Goal: Task Accomplishment & Management: Manage account settings

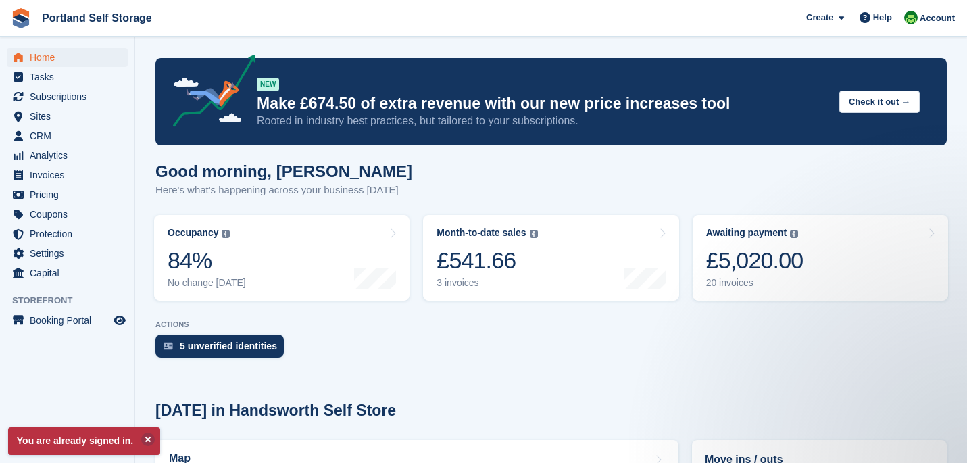
click at [597, 193] on div "Good morning, Ryan Here's what's happening across your business today" at bounding box center [550, 188] width 791 height 52
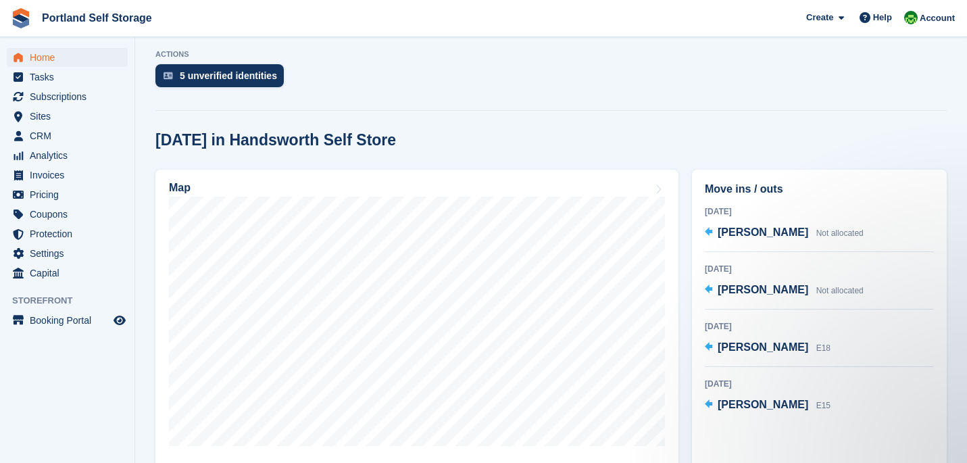
scroll to position [271, 0]
click at [741, 295] on span "[PERSON_NAME]" at bounding box center [763, 288] width 91 height 11
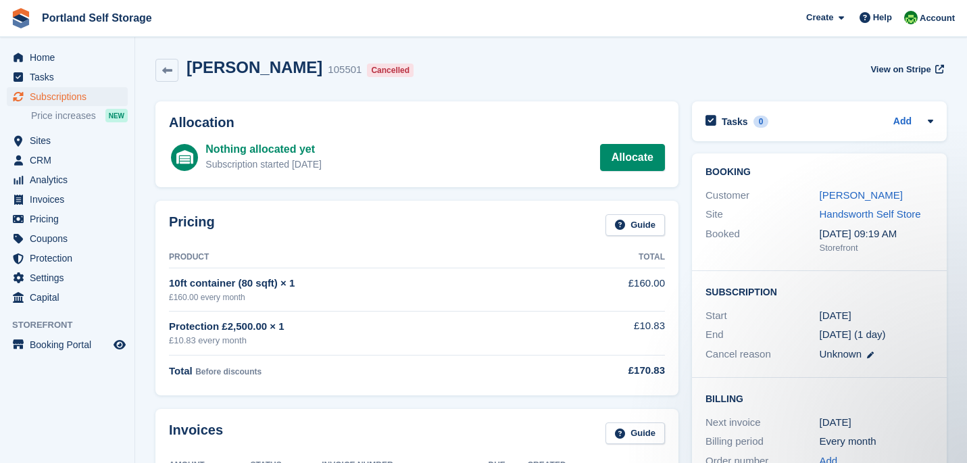
click at [59, 103] on span "Subscriptions" at bounding box center [70, 96] width 81 height 19
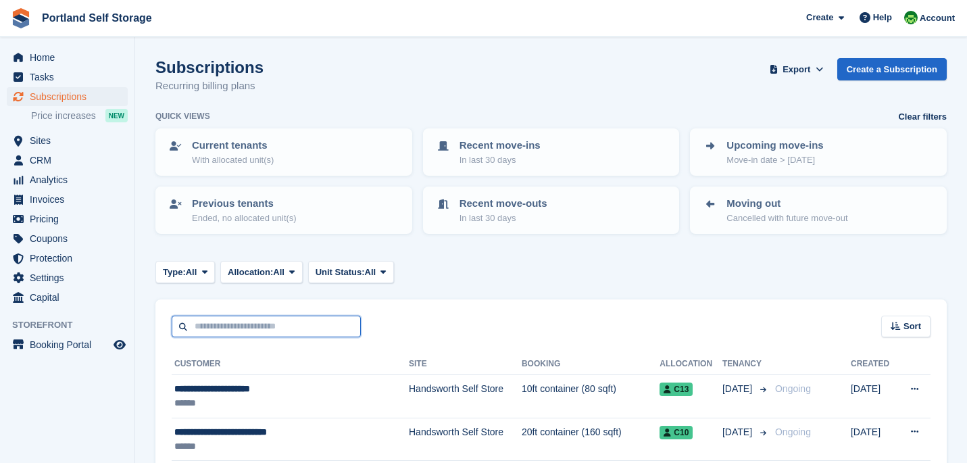
click at [247, 325] on input "text" at bounding box center [266, 327] width 189 height 22
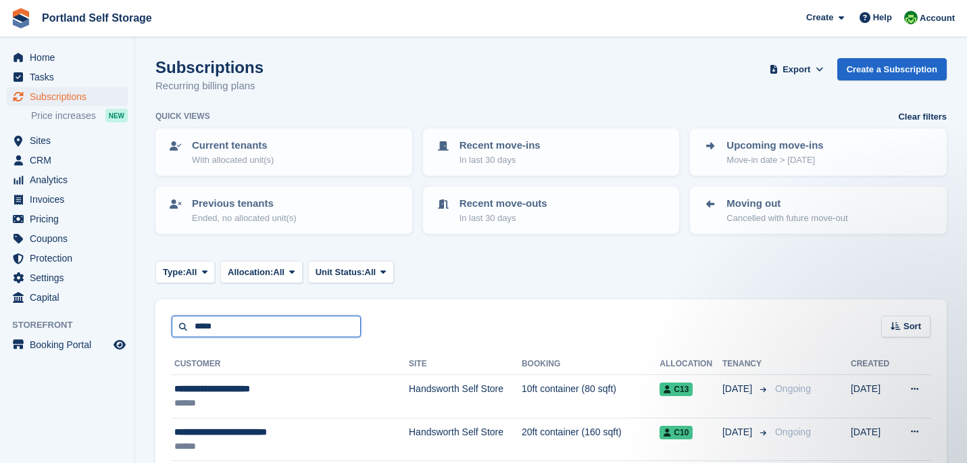
type input "*****"
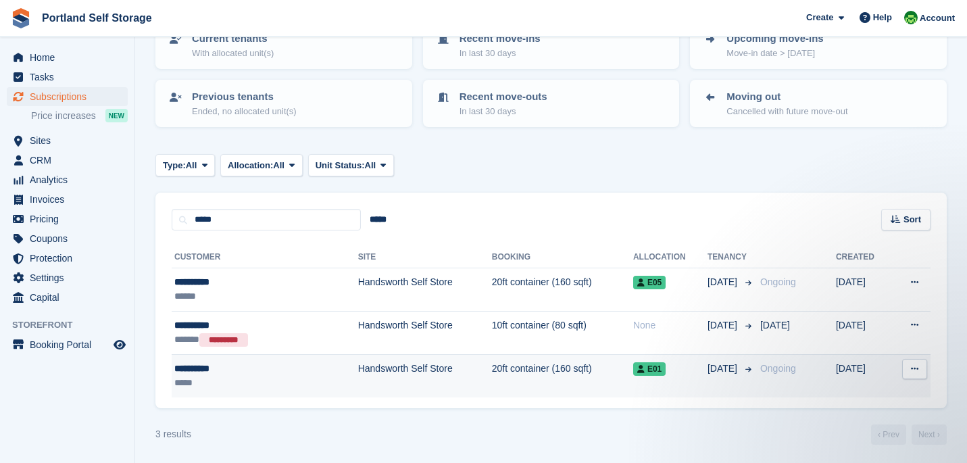
click at [428, 369] on td "Handsworth Self Store" at bounding box center [425, 376] width 134 height 43
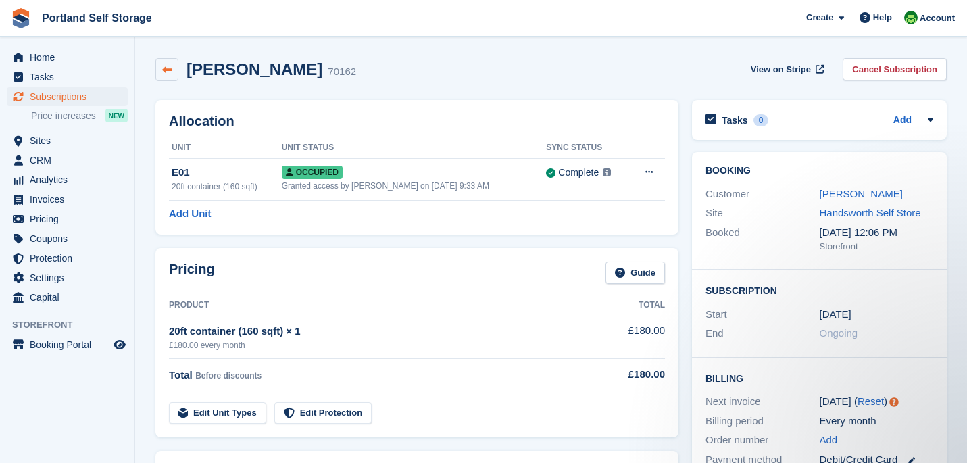
click at [172, 78] on link at bounding box center [166, 69] width 23 height 23
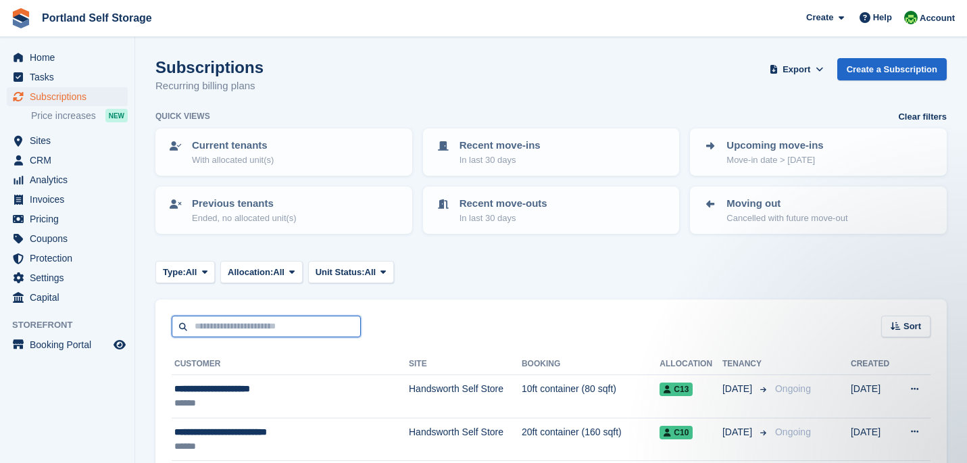
click at [260, 330] on input "text" at bounding box center [266, 327] width 189 height 22
type input "*****"
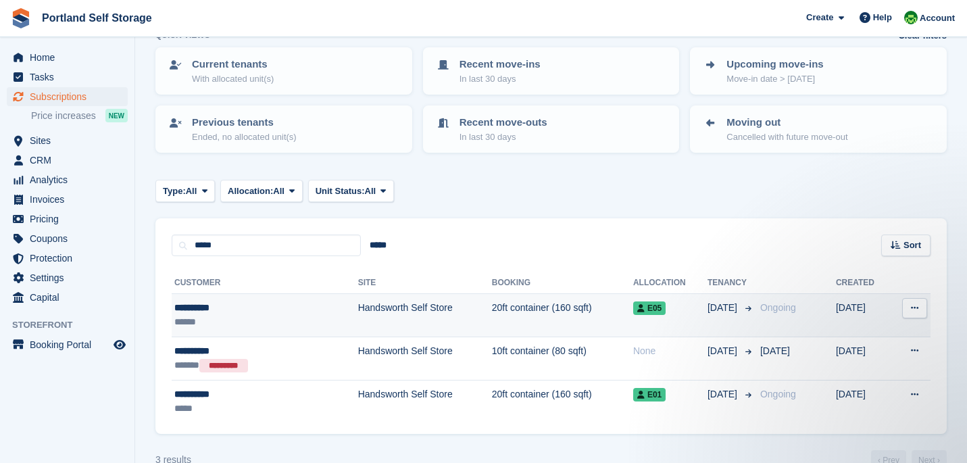
click at [439, 324] on td "Handsworth Self Store" at bounding box center [425, 315] width 134 height 43
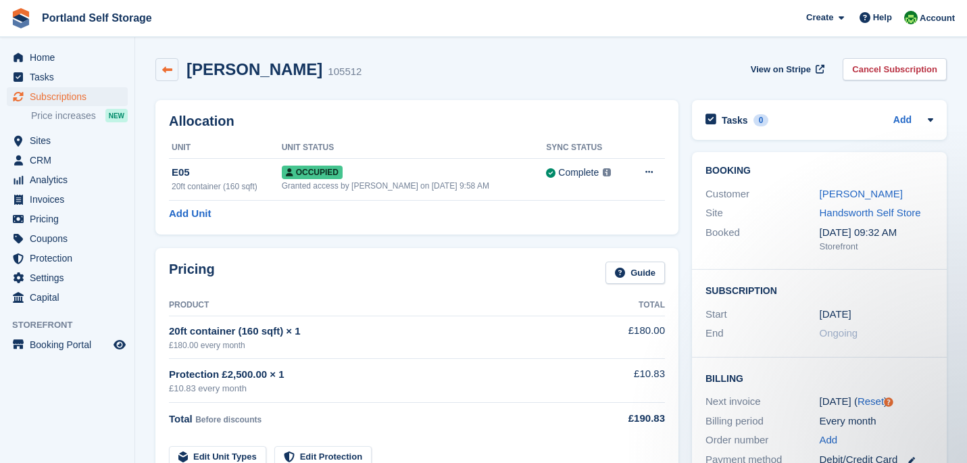
click at [168, 72] on icon at bounding box center [167, 70] width 10 height 10
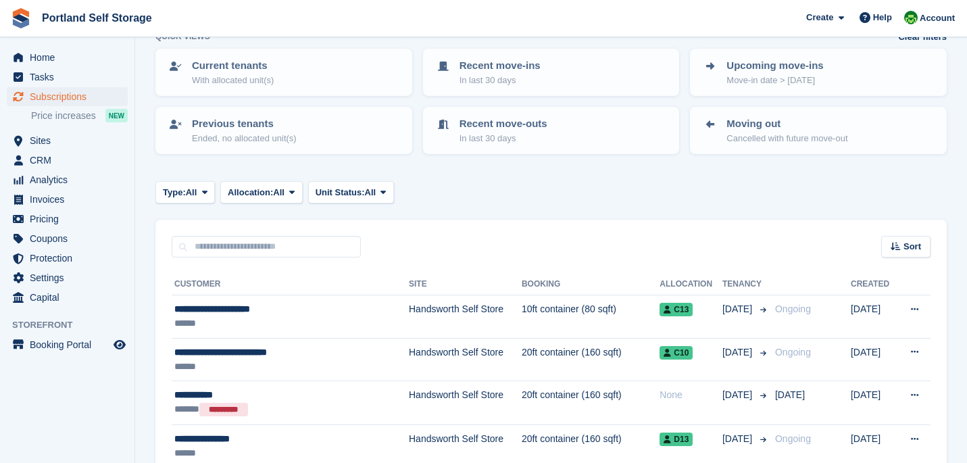
scroll to position [81, 0]
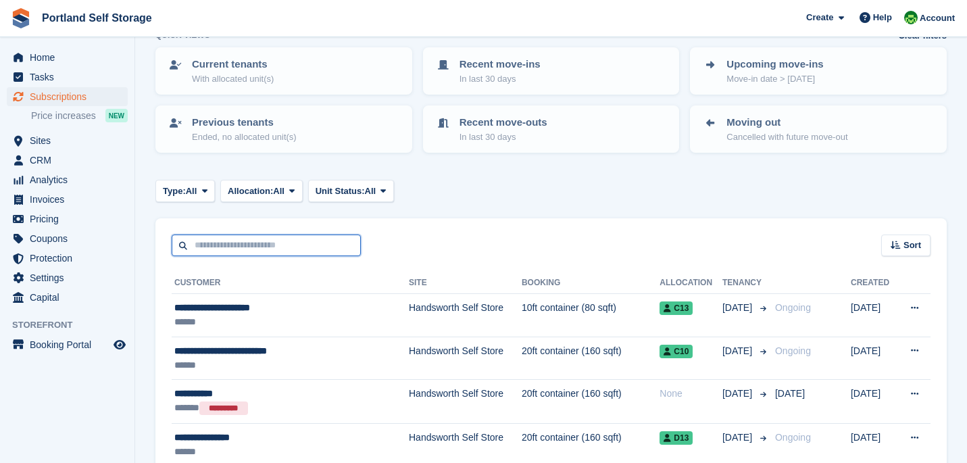
click at [322, 243] on input "text" at bounding box center [266, 246] width 189 height 22
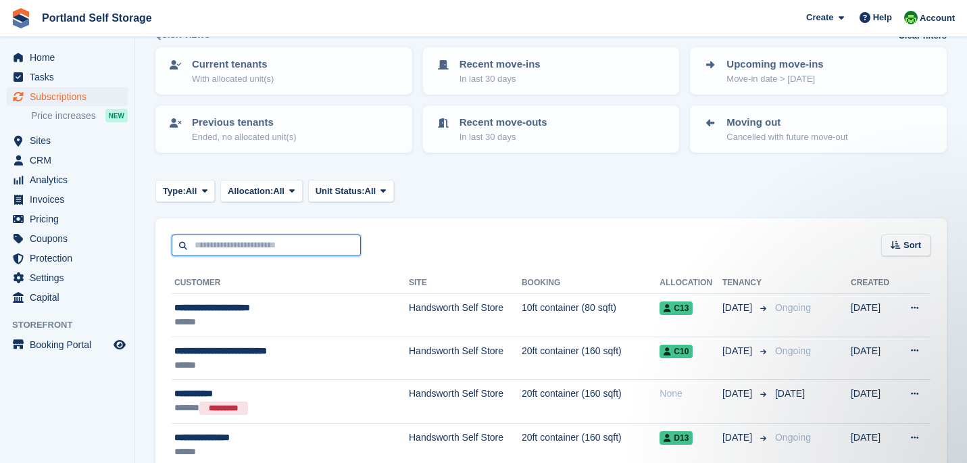
scroll to position [0, 0]
type input "*****"
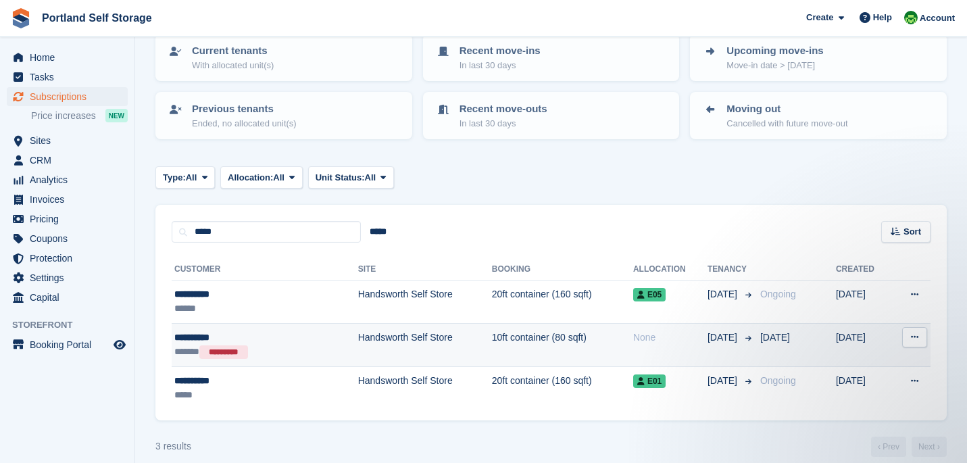
click at [495, 337] on td "10ft container (80 sqft)" at bounding box center [562, 345] width 141 height 44
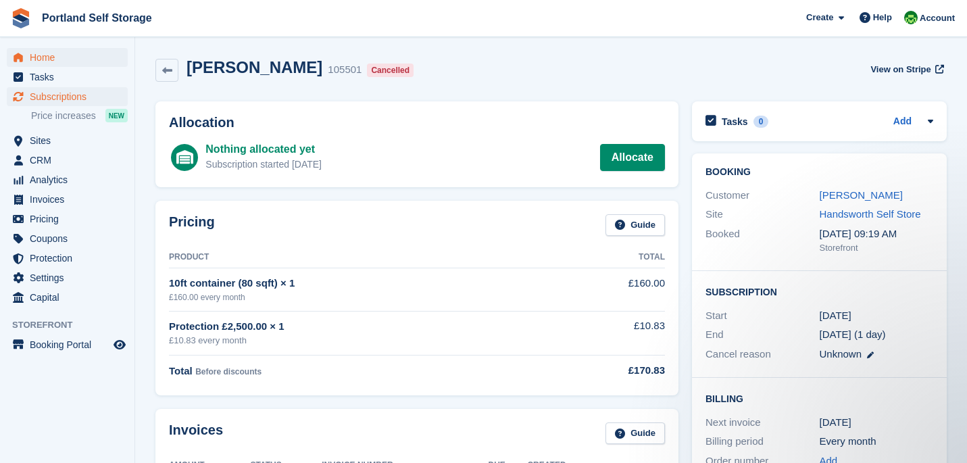
click at [39, 63] on span "Home" at bounding box center [70, 57] width 81 height 19
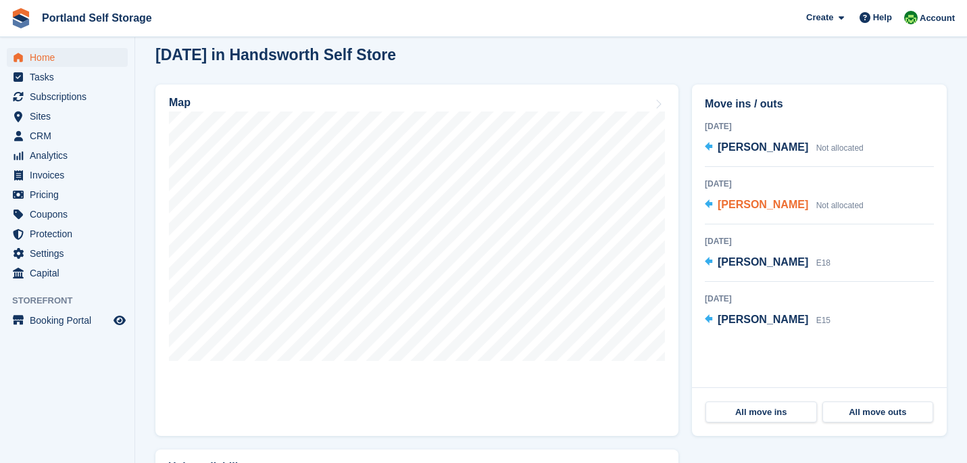
scroll to position [355, 0]
click at [758, 210] on span "[PERSON_NAME]" at bounding box center [763, 204] width 91 height 11
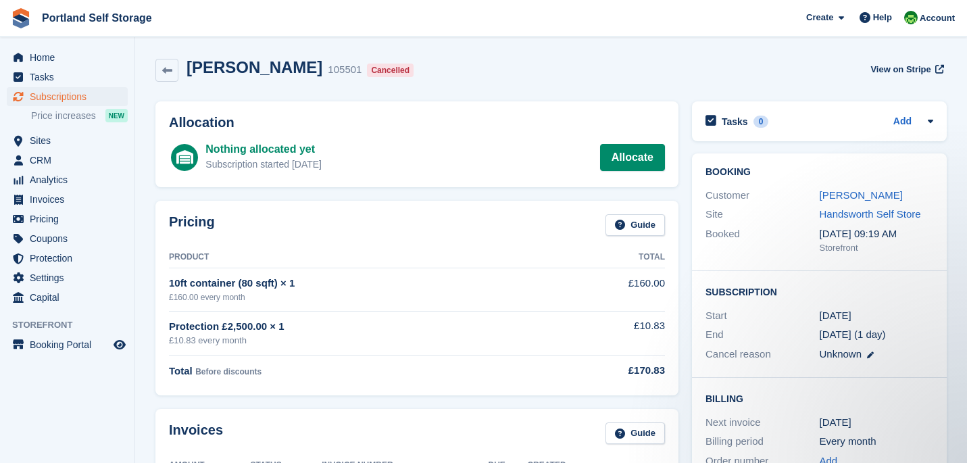
click at [58, 97] on span "Subscriptions" at bounding box center [70, 96] width 81 height 19
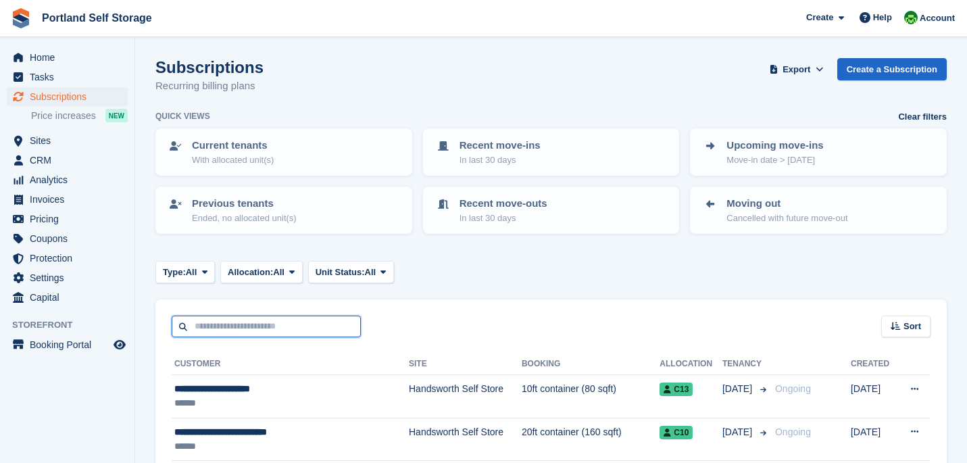
click at [237, 325] on input "text" at bounding box center [266, 327] width 189 height 22
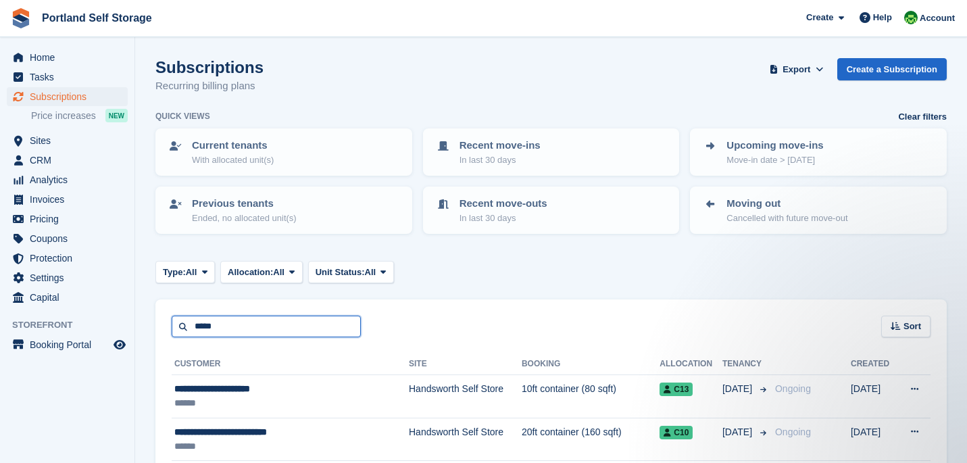
type input "*****"
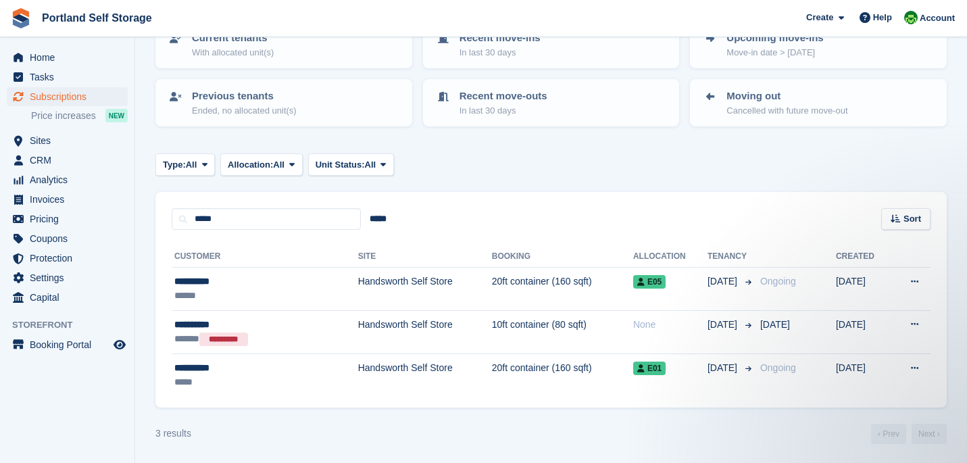
scroll to position [107, 0]
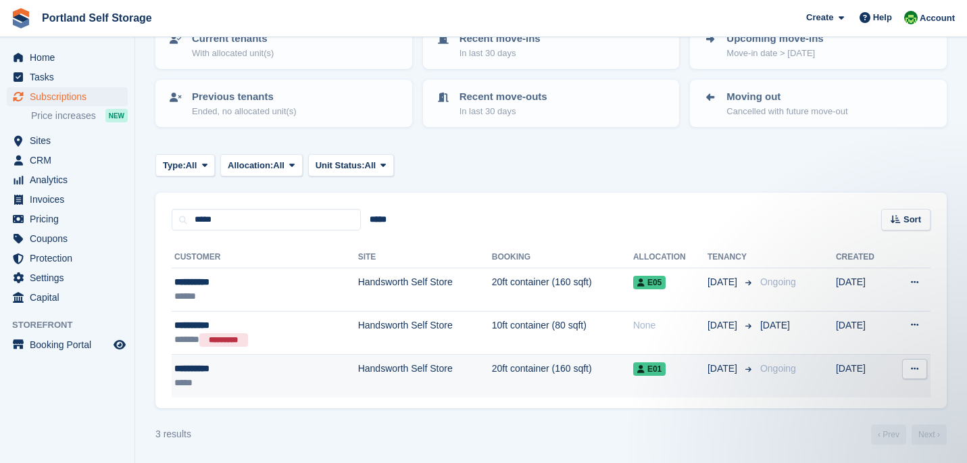
click at [358, 379] on td "Handsworth Self Store" at bounding box center [425, 376] width 134 height 43
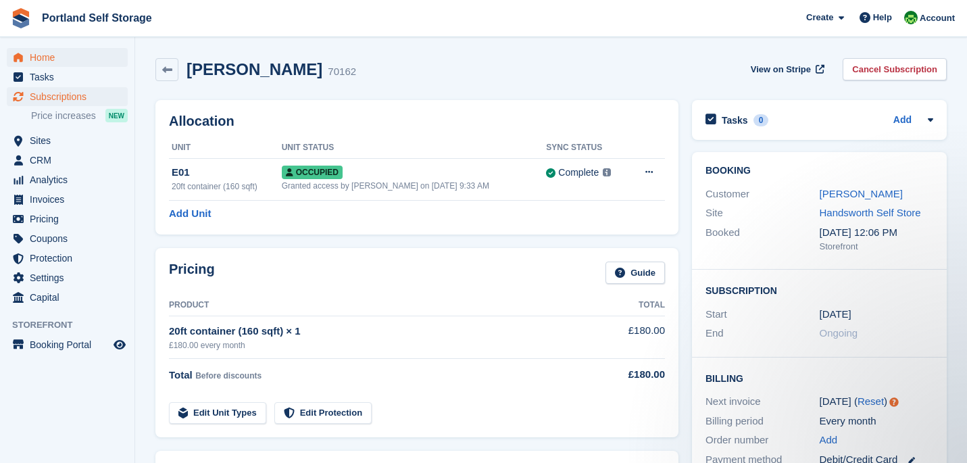
click at [46, 55] on span "Home" at bounding box center [70, 57] width 81 height 19
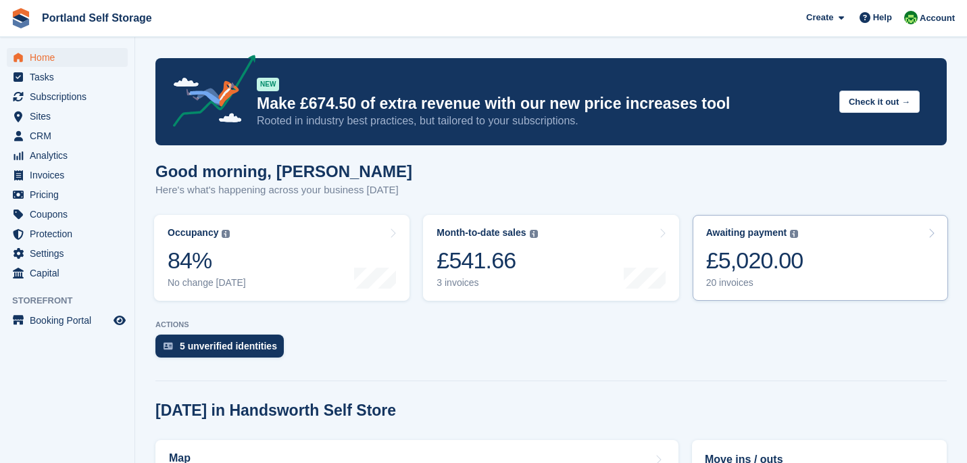
scroll to position [355, 0]
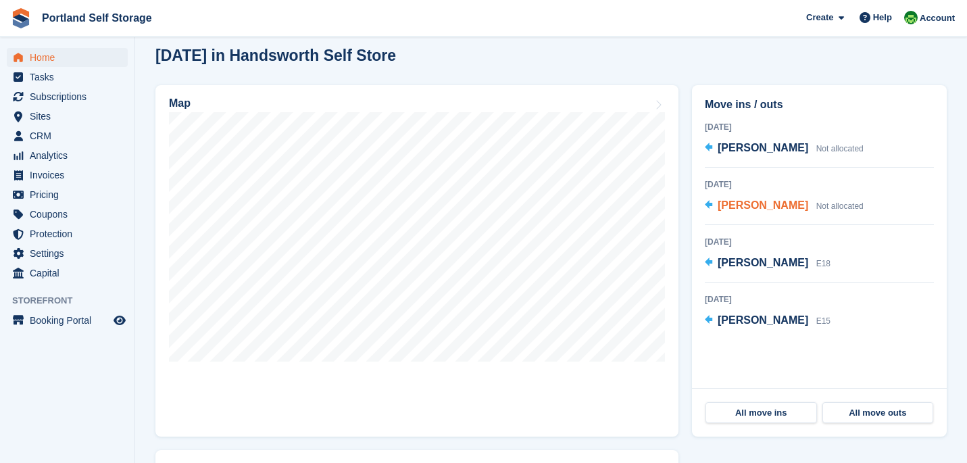
click at [816, 205] on span "Not allocated" at bounding box center [839, 205] width 47 height 9
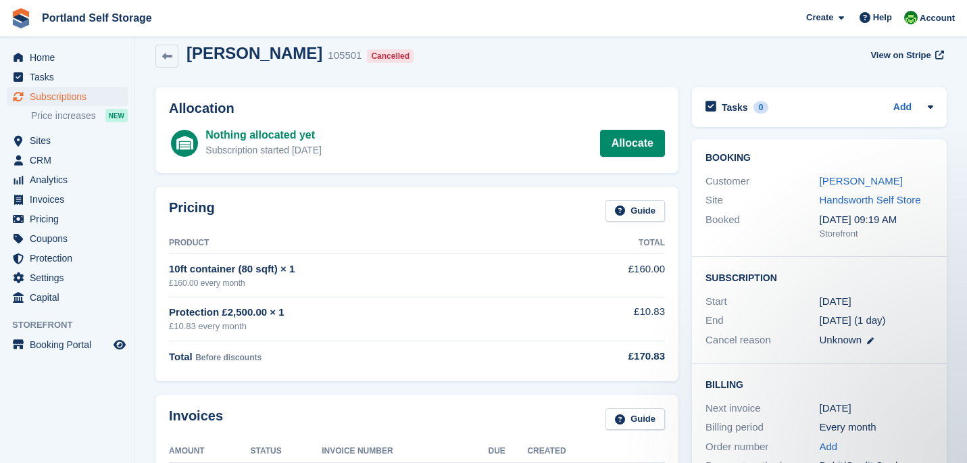
scroll to position [28, 0]
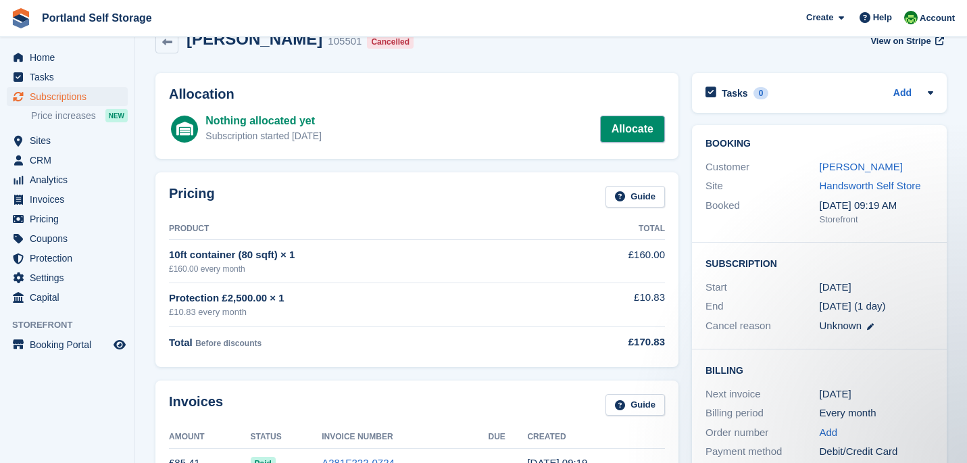
click at [657, 139] on link "Allocate" at bounding box center [632, 129] width 65 height 27
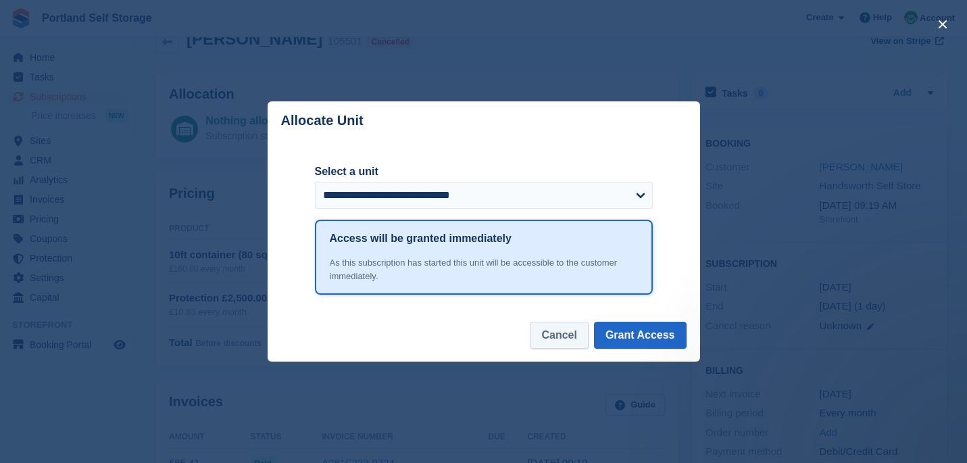
click at [570, 329] on button "Cancel" at bounding box center [559, 335] width 58 height 27
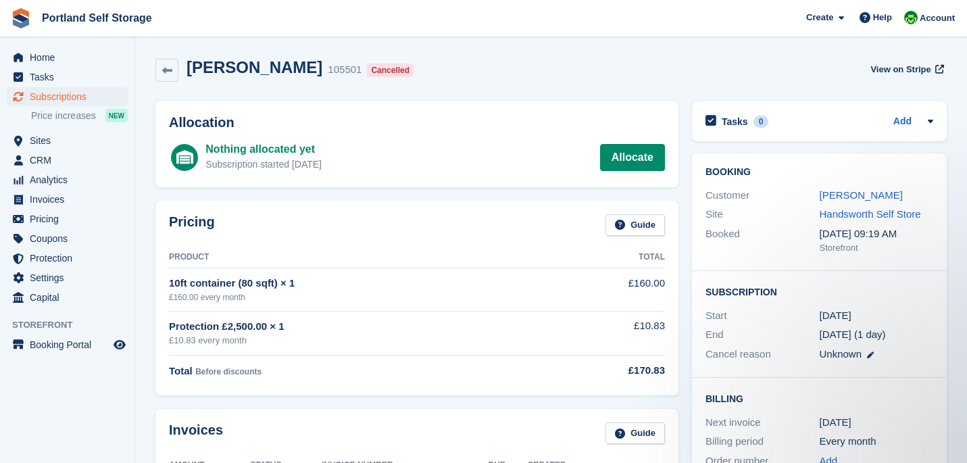
scroll to position [0, 0]
click at [916, 126] on div "Add" at bounding box center [913, 122] width 40 height 16
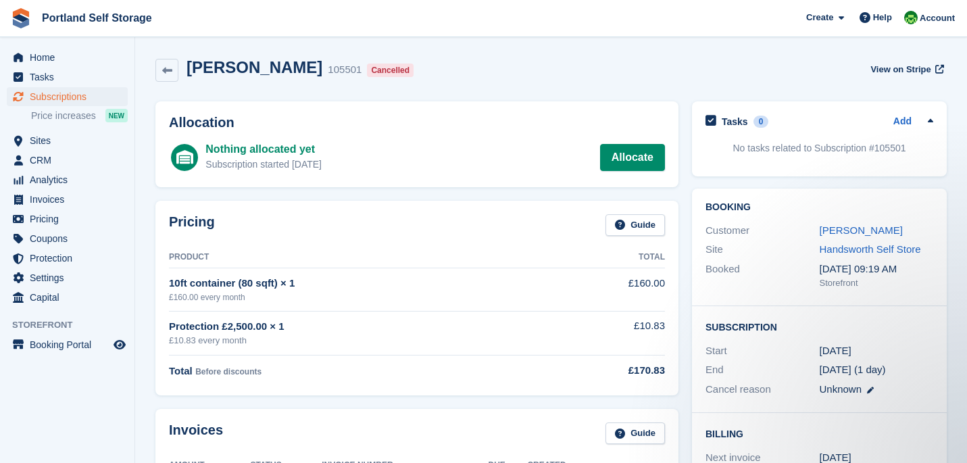
click at [916, 126] on div "Add" at bounding box center [913, 122] width 40 height 16
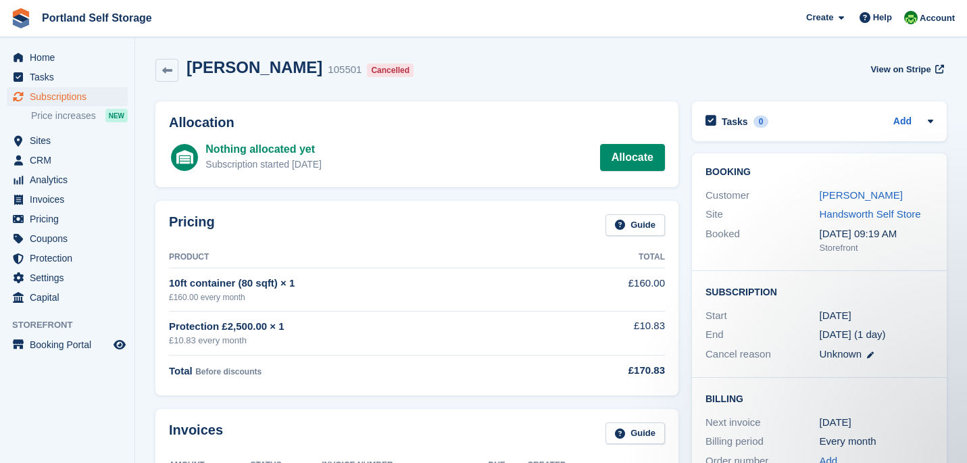
click at [916, 126] on div "Add" at bounding box center [913, 122] width 40 height 16
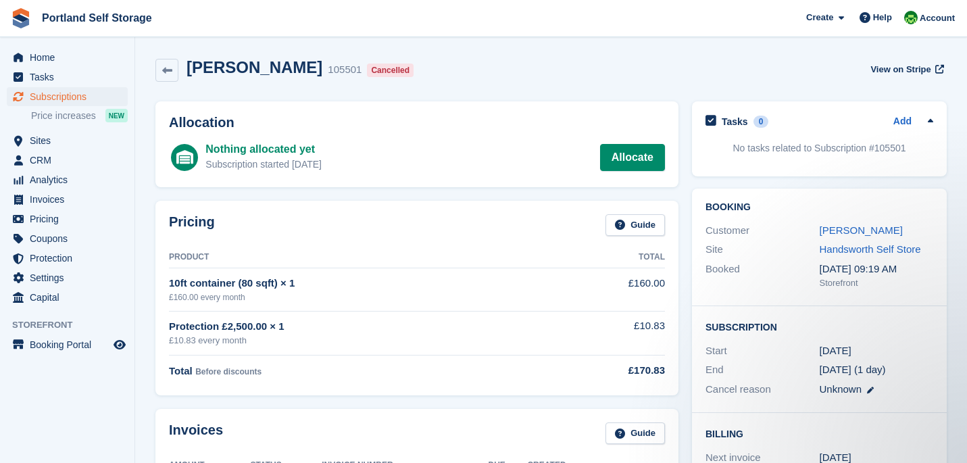
click at [916, 126] on div "Add" at bounding box center [913, 122] width 40 height 16
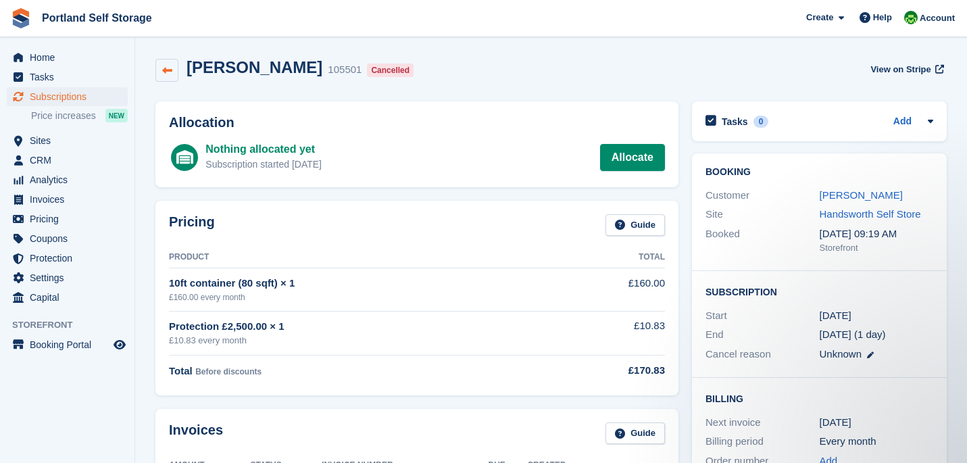
click at [165, 66] on icon at bounding box center [167, 71] width 10 height 10
